Goal: Task Accomplishment & Management: Use online tool/utility

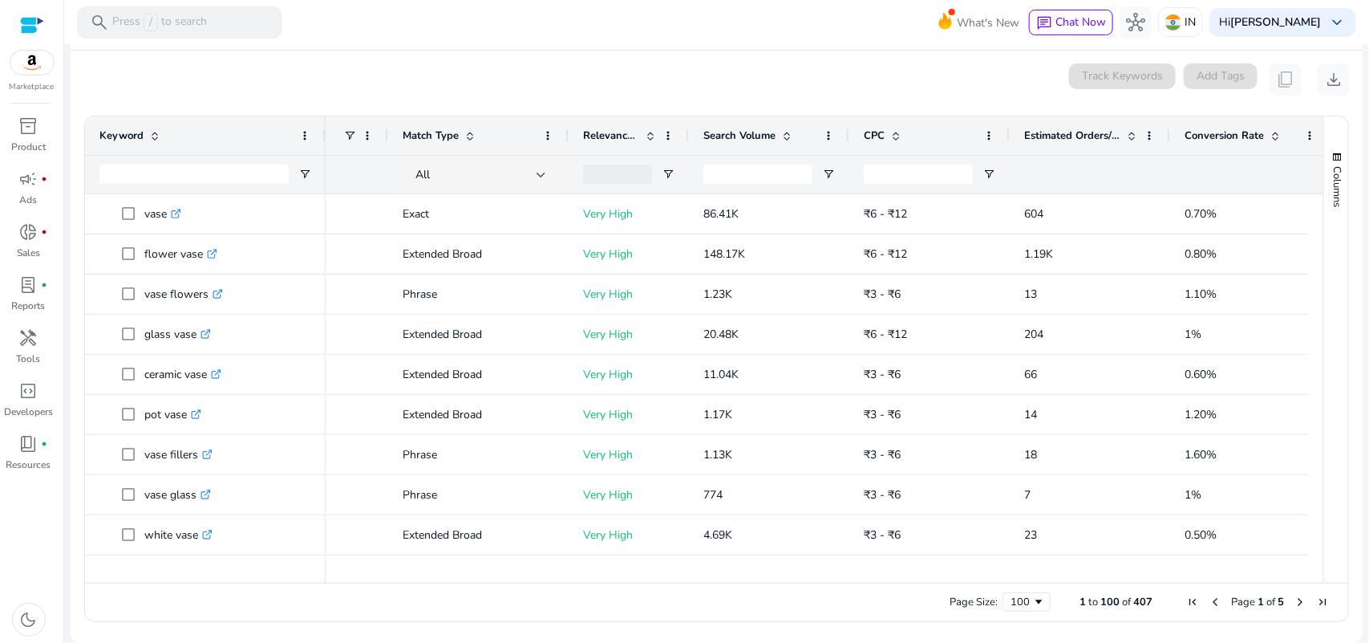
scroll to position [0, 77]
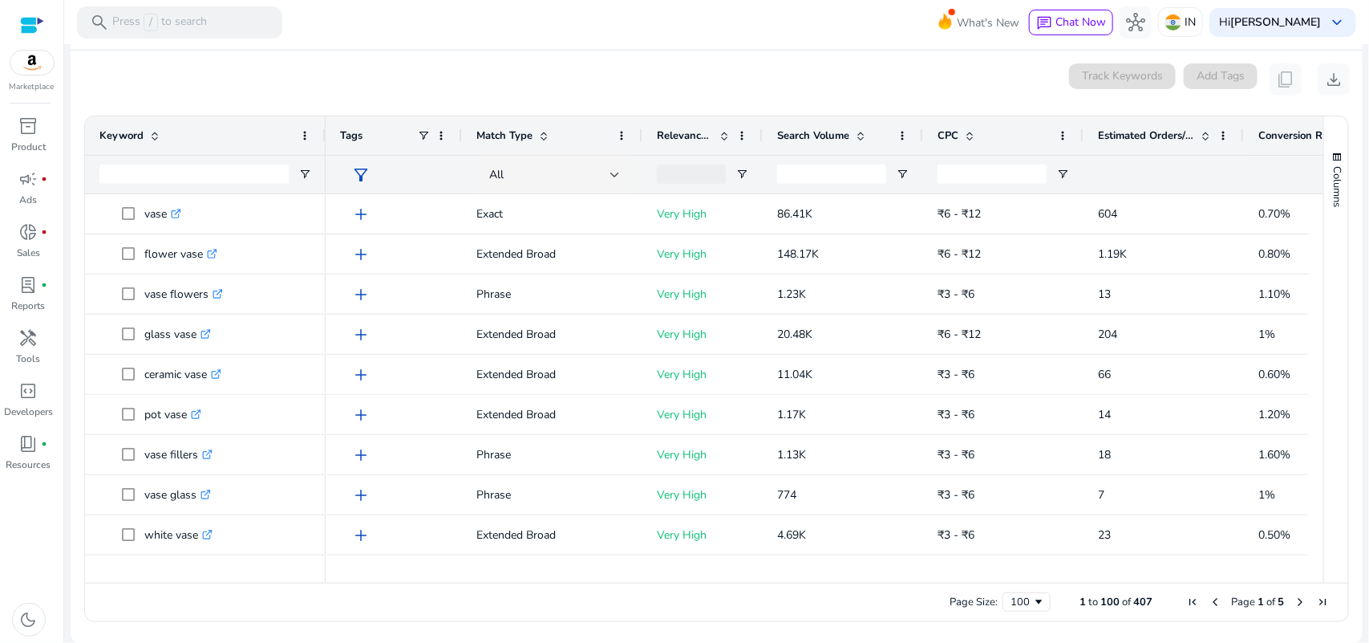
scroll to position [0, 77]
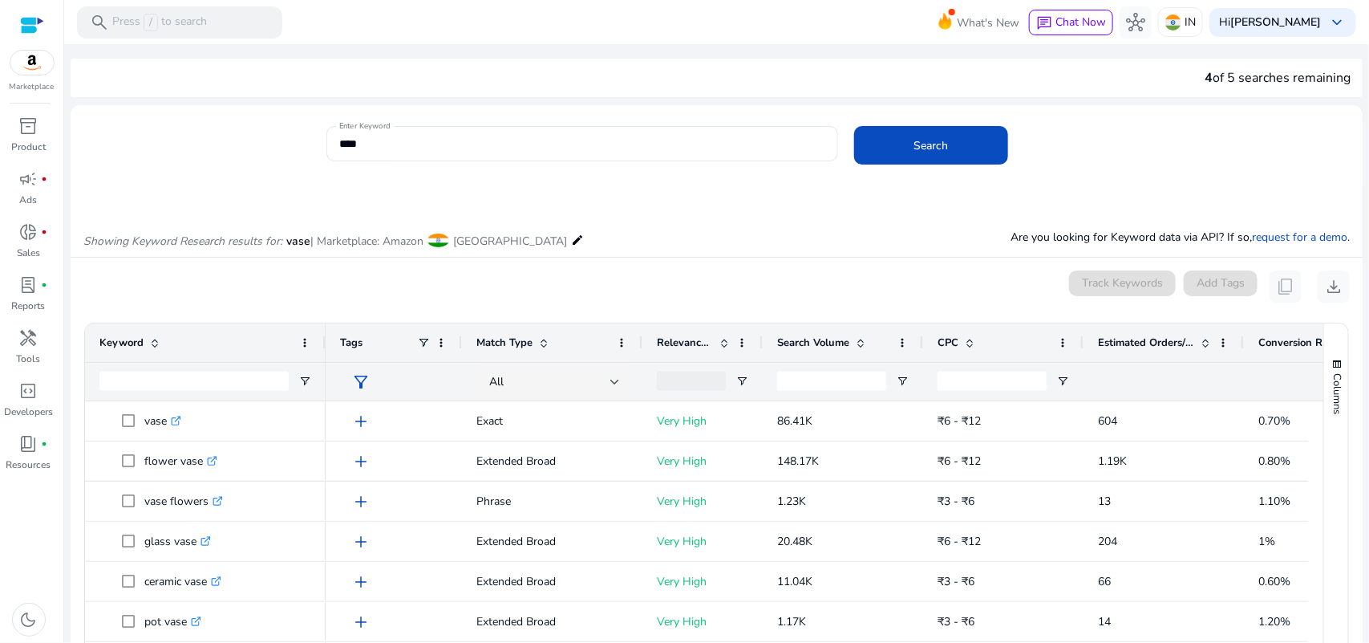
scroll to position [0, 77]
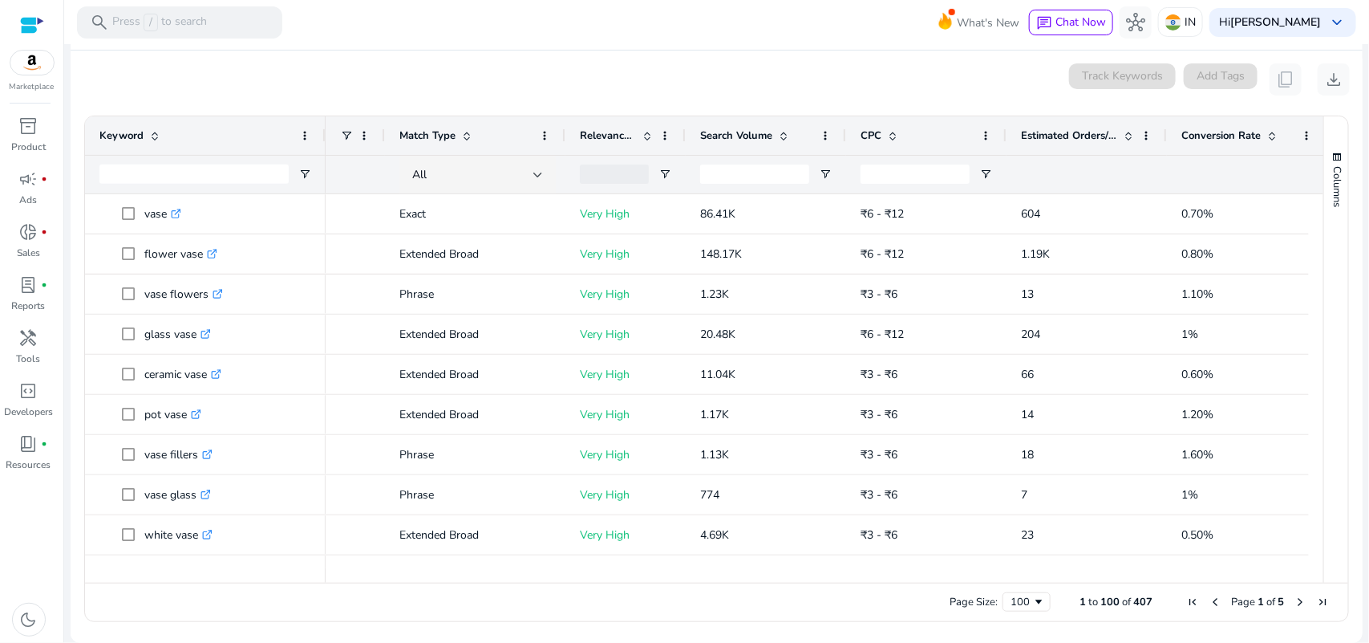
scroll to position [0, 77]
